Goal: Transaction & Acquisition: Purchase product/service

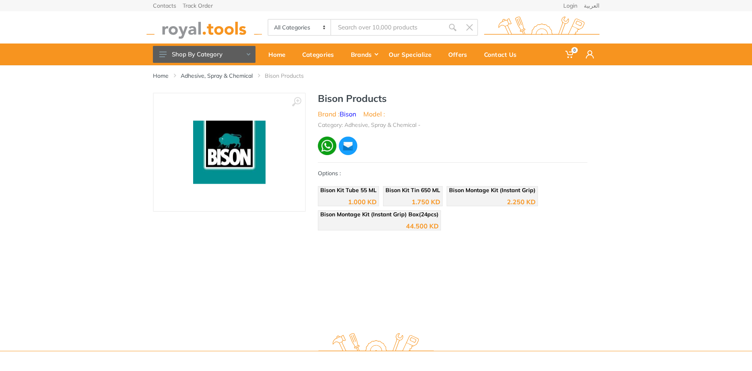
click at [400, 31] on input "Site search" at bounding box center [387, 27] width 113 height 17
type input "bison"
click at [389, 27] on input "bison" at bounding box center [387, 27] width 113 height 17
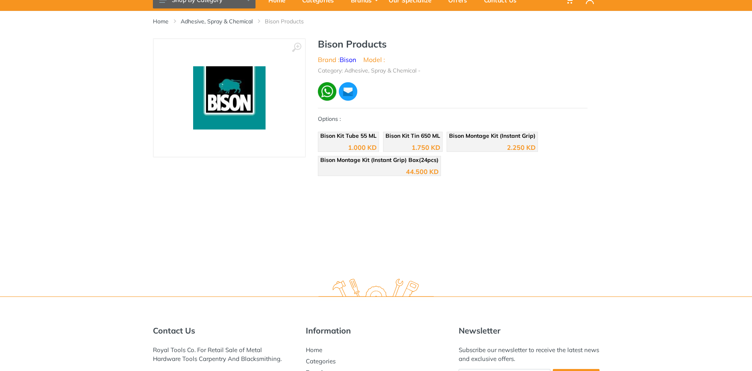
scroll to position [19, 0]
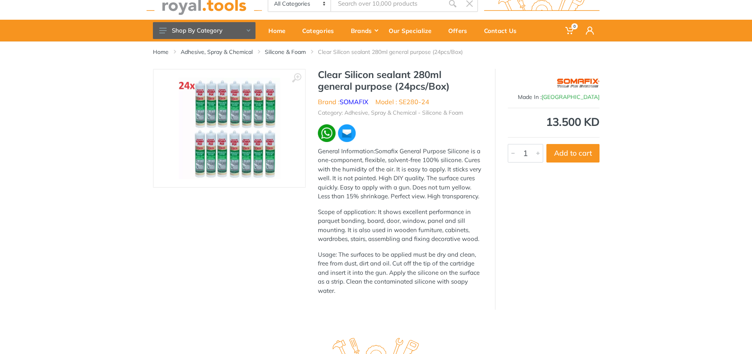
scroll to position [106, 0]
click at [409, 164] on p "General Information:Somafix General Purpose Silicone is a one-component, flexib…" at bounding box center [400, 174] width 165 height 54
click at [229, 100] on img at bounding box center [229, 128] width 101 height 101
click at [219, 111] on img at bounding box center [229, 128] width 101 height 101
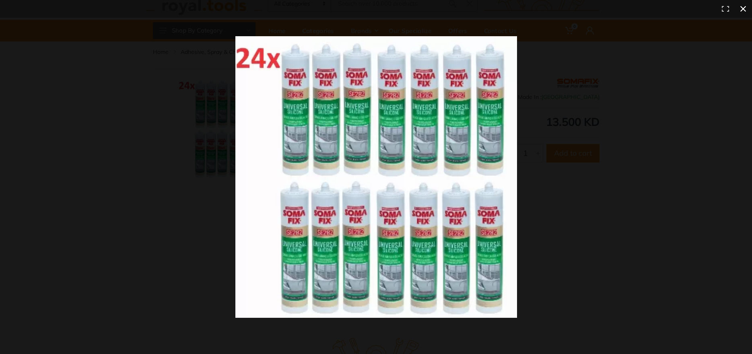
click at [742, 10] on button at bounding box center [743, 9] width 18 height 18
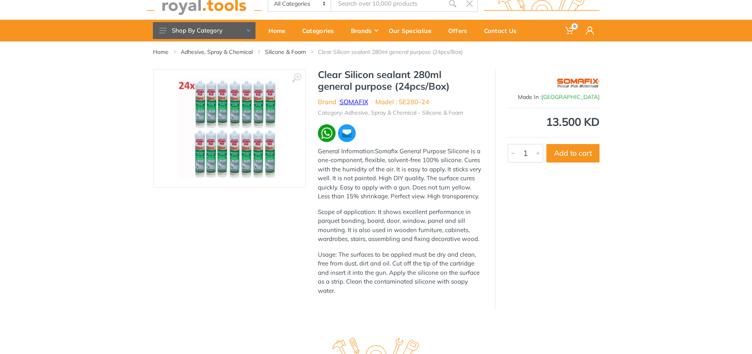
click at [358, 101] on link "SOMAFIX" at bounding box center [354, 102] width 29 height 8
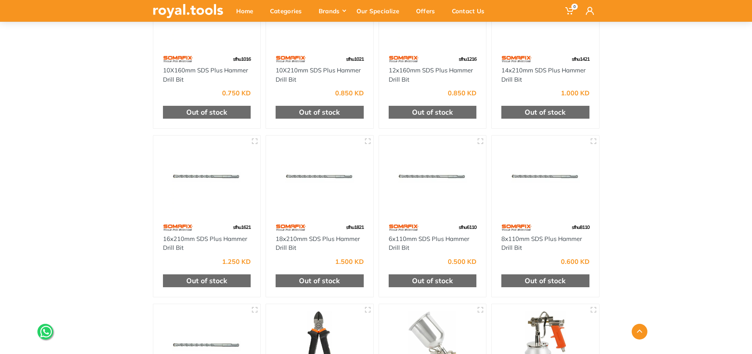
scroll to position [5829, 0]
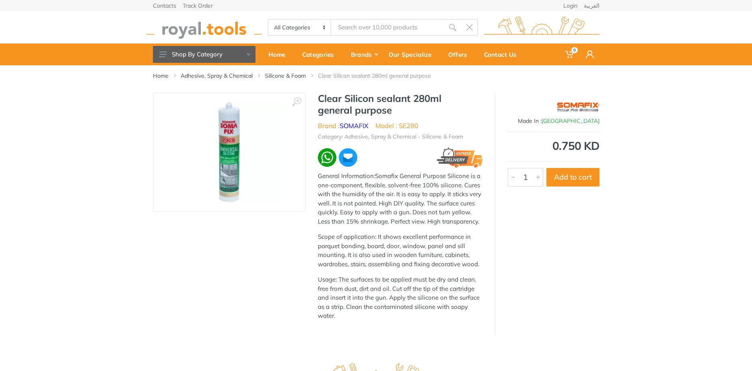
click at [229, 160] on img at bounding box center [229, 151] width 101 height 101
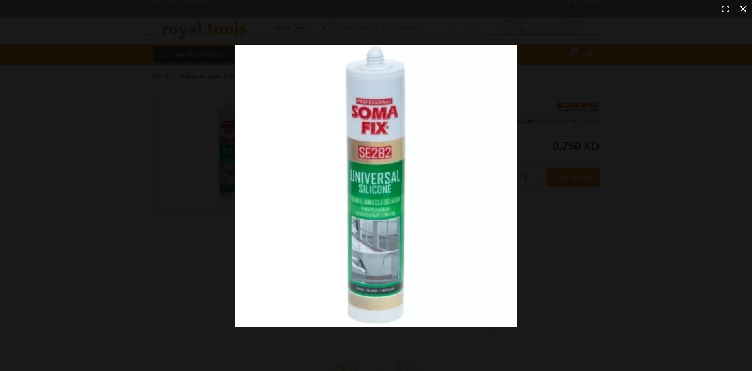
click at [623, 95] on div at bounding box center [551, 200] width 632 height 311
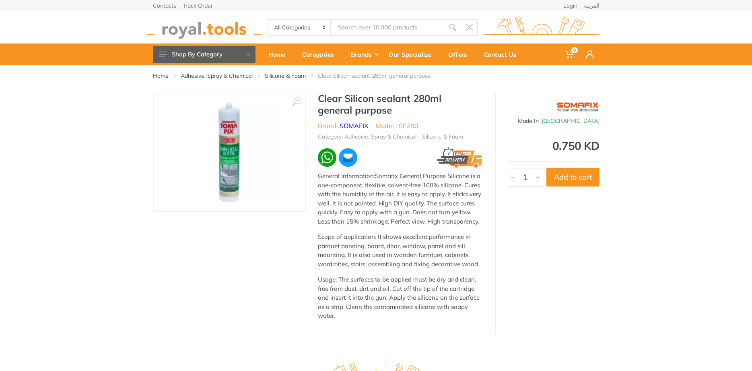
click at [384, 26] on input "Site search" at bounding box center [387, 27] width 113 height 17
paste input "Bison Poly Max Crystal Express"
drag, startPoint x: 425, startPoint y: 25, endPoint x: 235, endPoint y: 29, distance: 189.2
click at [331, 30] on input "Bison Poly Max Crystal Express" at bounding box center [387, 27] width 113 height 17
click at [453, 31] on icon "submit" at bounding box center [453, 27] width 8 height 8
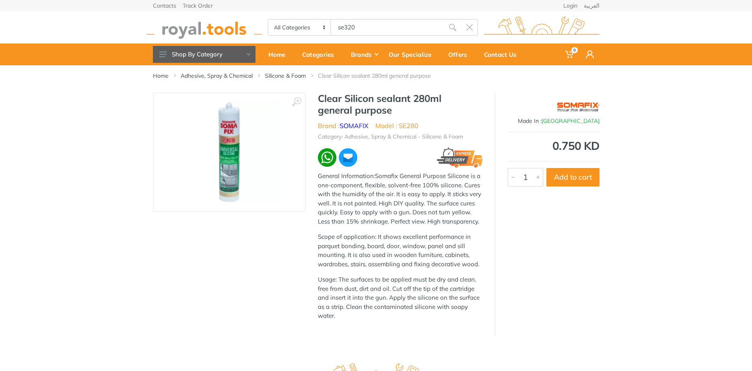
drag, startPoint x: 388, startPoint y: 25, endPoint x: 247, endPoint y: 29, distance: 140.9
click at [331, 29] on input "se320" at bounding box center [387, 27] width 113 height 17
type input "aquarium"
